Goal: Register for event/course

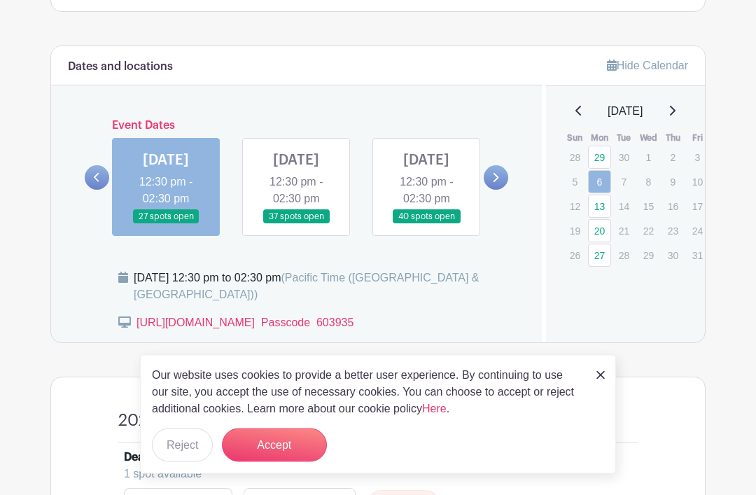
scroll to position [744, 0]
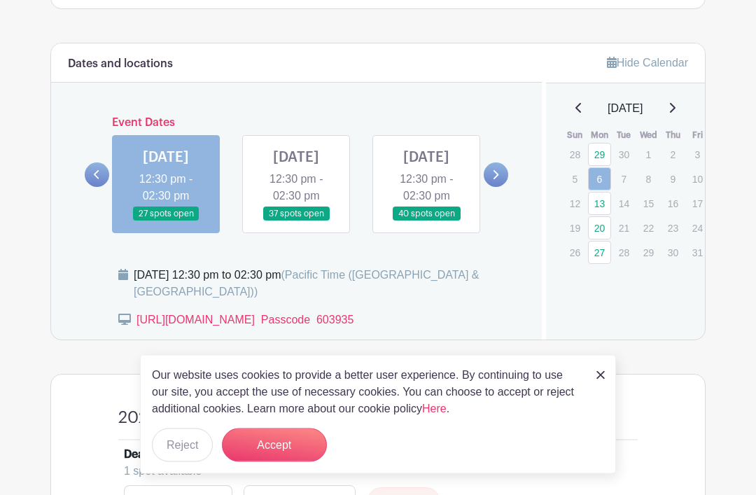
click at [296, 222] on link at bounding box center [296, 222] width 0 height 0
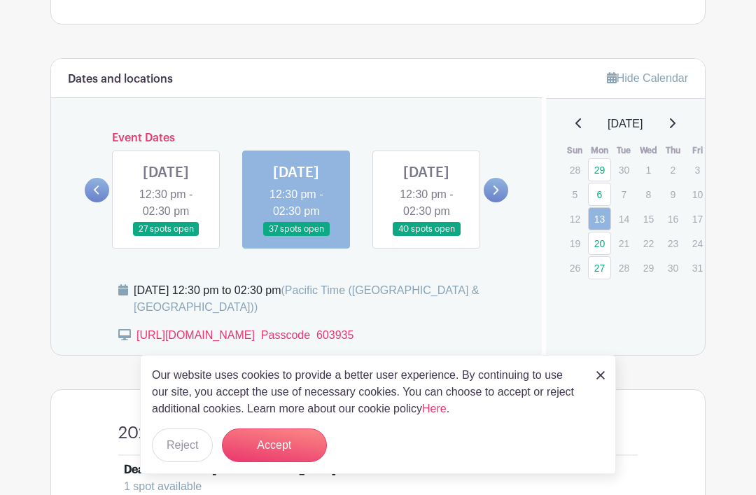
scroll to position [743, 0]
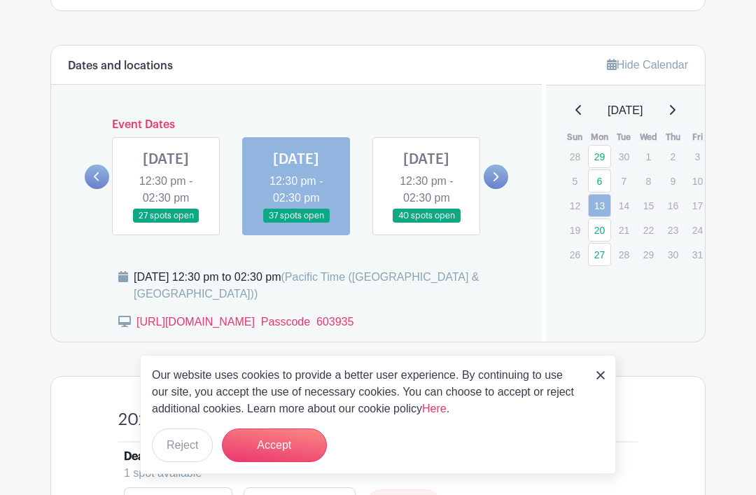
click at [426, 223] on link at bounding box center [426, 223] width 0 height 0
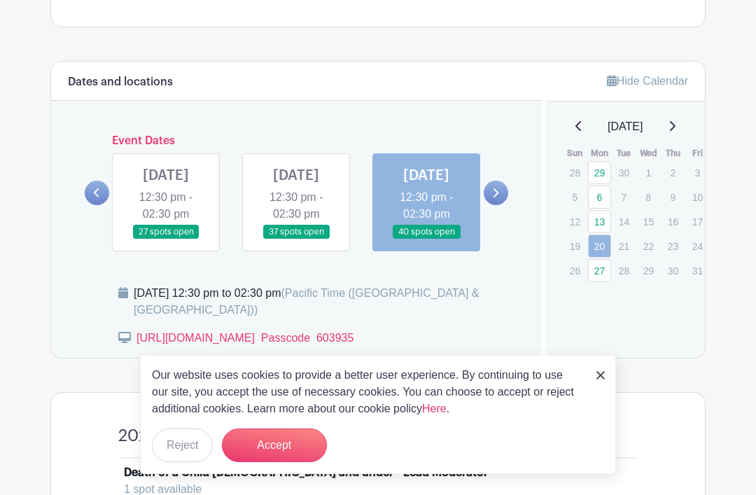
scroll to position [728, 0]
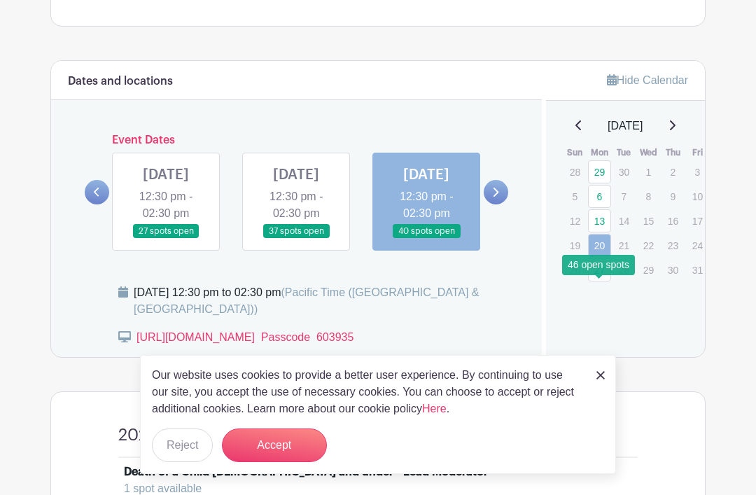
click at [604, 281] on link "27" at bounding box center [599, 269] width 23 height 23
click at [600, 281] on link "27" at bounding box center [599, 269] width 23 height 23
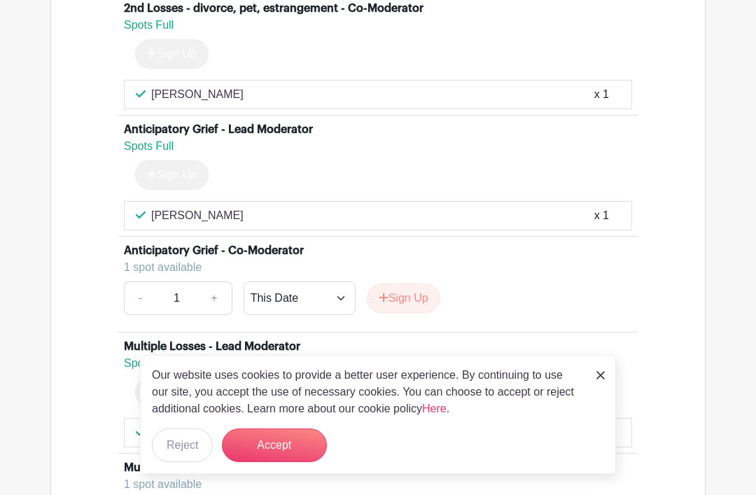
scroll to position [4770, 0]
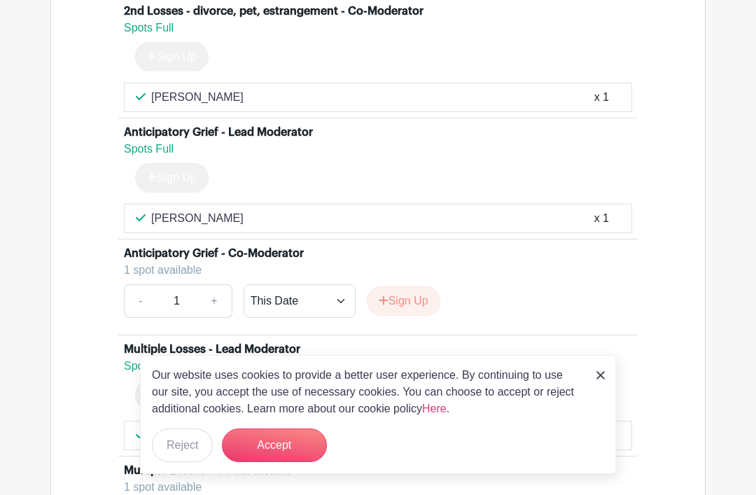
click at [408, 316] on button "Sign Up" at bounding box center [403, 300] width 73 height 29
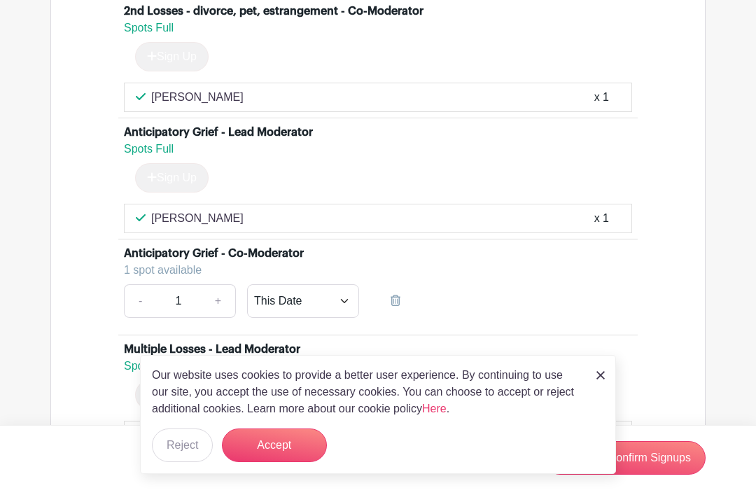
click at [283, 462] on button "Accept" at bounding box center [274, 445] width 105 height 34
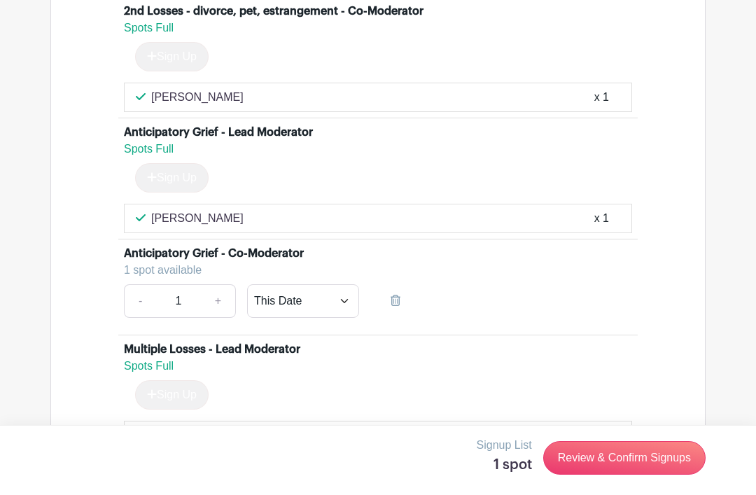
click at [623, 474] on link "Review & Confirm Signups" at bounding box center [624, 458] width 162 height 34
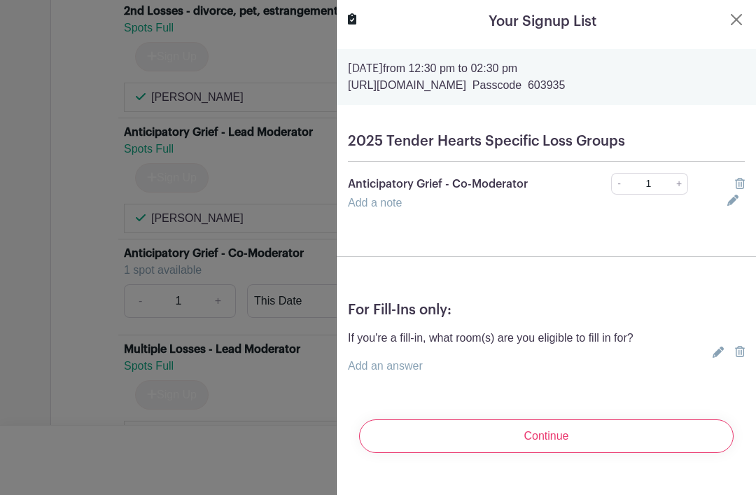
click at [536, 432] on input "Continue" at bounding box center [546, 436] width 374 height 34
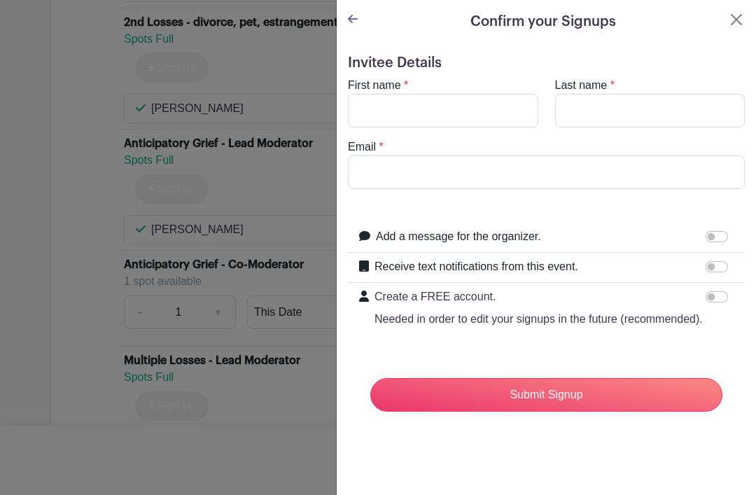
scroll to position [4722, 0]
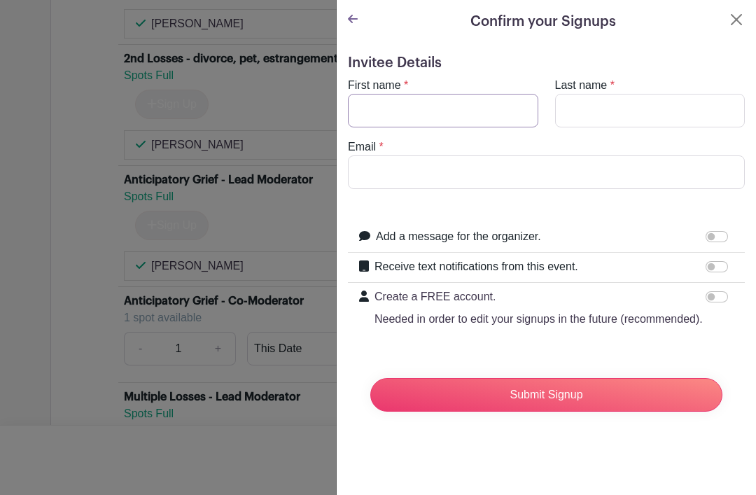
click at [444, 101] on input "First name" at bounding box center [443, 111] width 190 height 34
type input "[PERSON_NAME]"
click at [619, 117] on input "Last name" at bounding box center [650, 111] width 190 height 34
type input "Kiva"
click at [444, 180] on input "Email" at bounding box center [546, 172] width 397 height 34
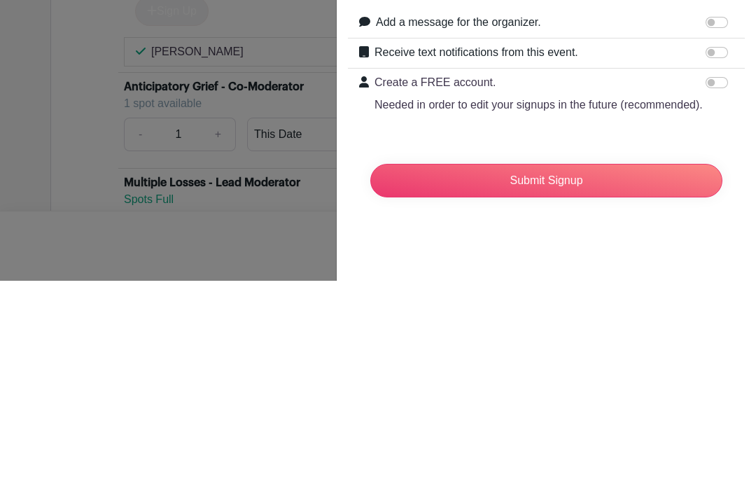
type input "[EMAIL_ADDRESS][DOMAIN_NAME]"
click at [614, 378] on input "Submit Signup" at bounding box center [546, 395] width 352 height 34
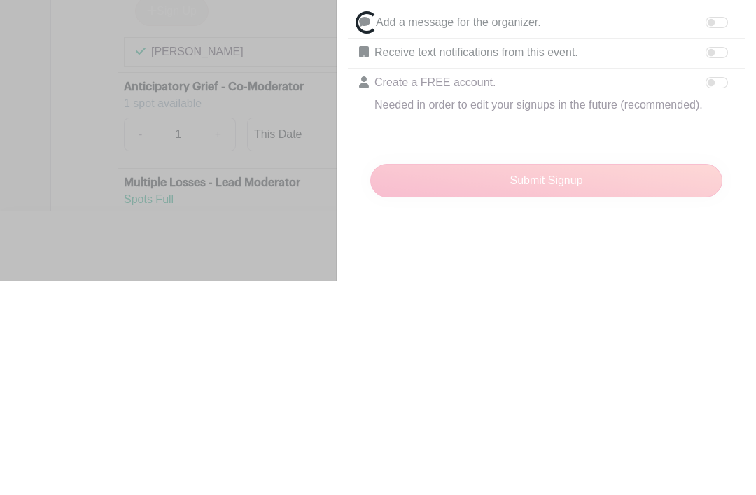
scroll to position [4936, 0]
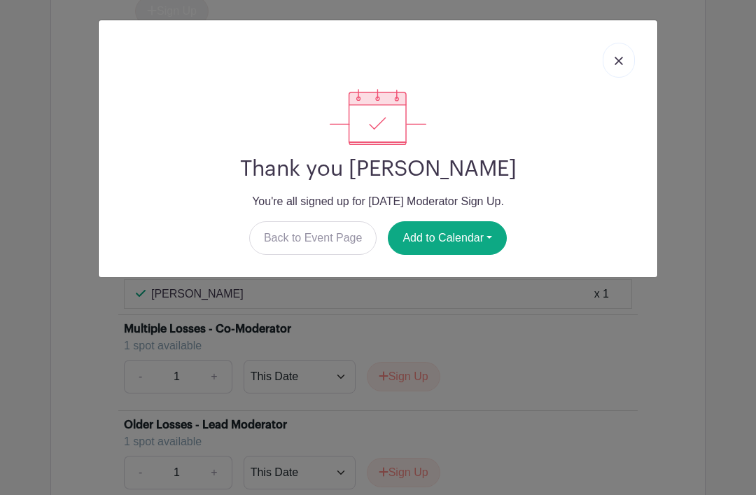
click at [621, 63] on img at bounding box center [618, 61] width 8 height 8
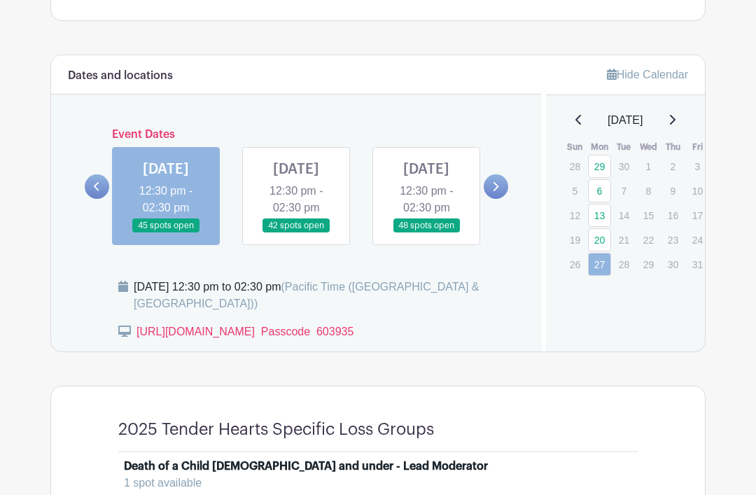
scroll to position [810, 0]
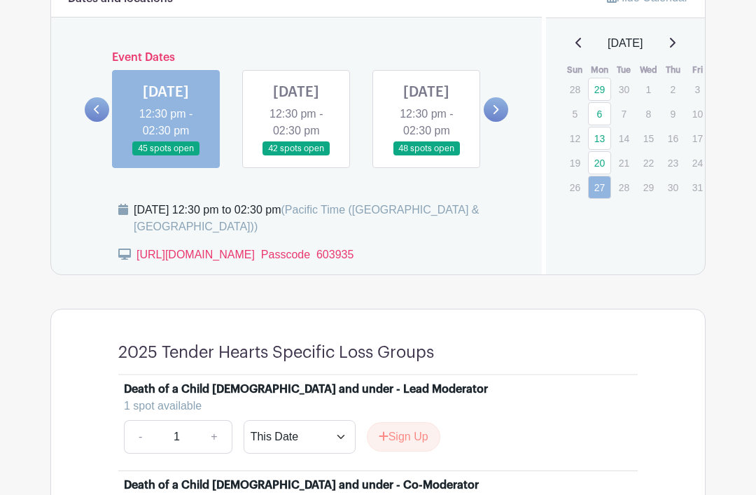
click at [504, 122] on link at bounding box center [495, 110] width 24 height 24
click at [500, 122] on link at bounding box center [495, 110] width 24 height 24
click at [296, 157] on link at bounding box center [296, 157] width 0 height 0
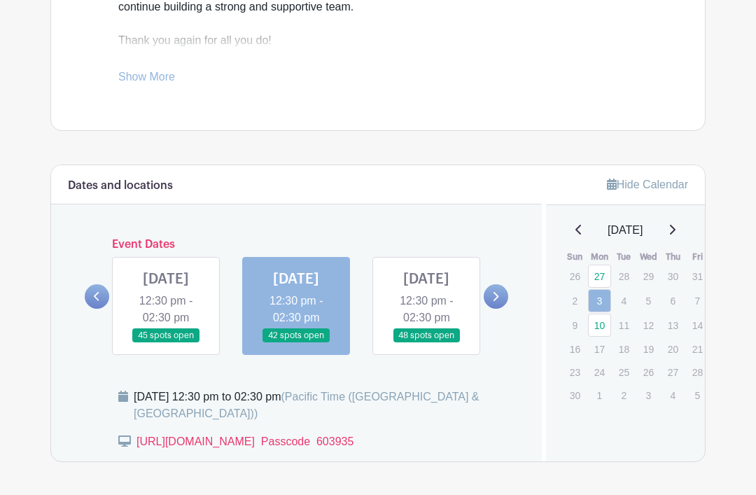
scroll to position [620, 0]
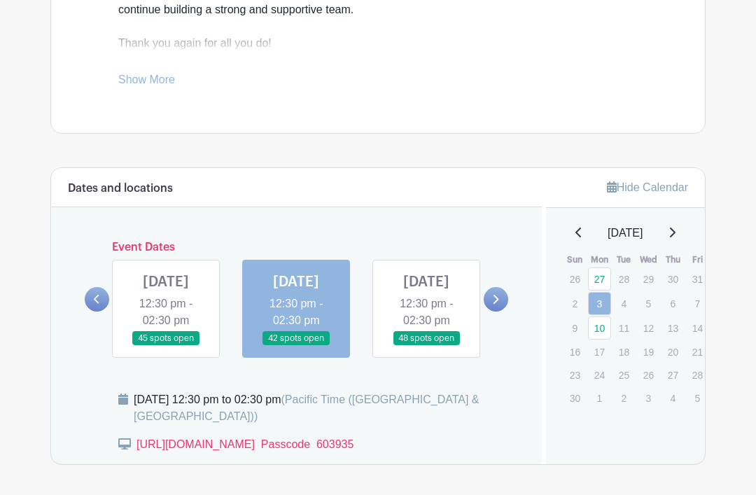
click at [426, 346] on link at bounding box center [426, 346] width 0 height 0
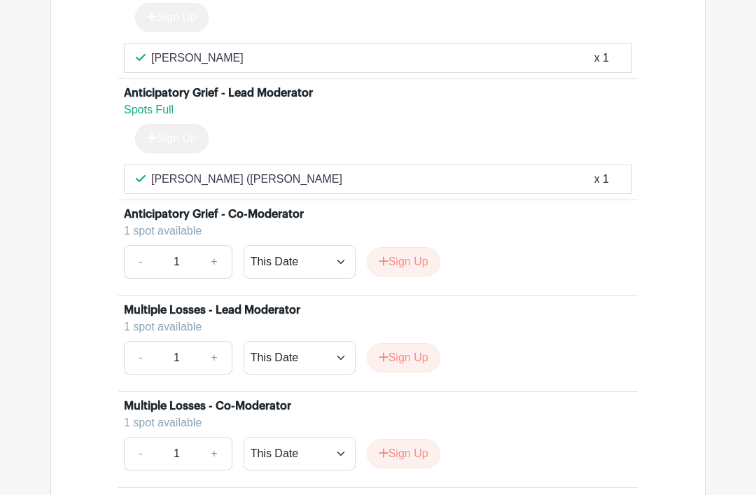
scroll to position [4737, 0]
